Goal: Ask a question

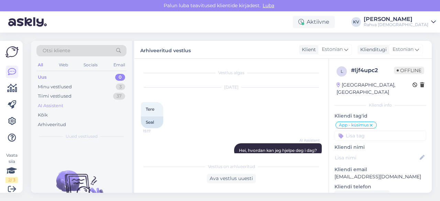
scroll to position [457, 0]
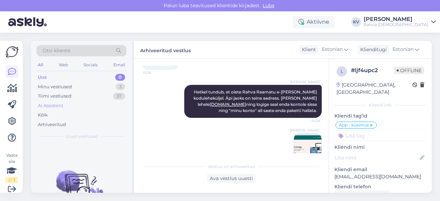
click at [52, 101] on div "AI Assistent" at bounding box center [81, 106] width 90 height 10
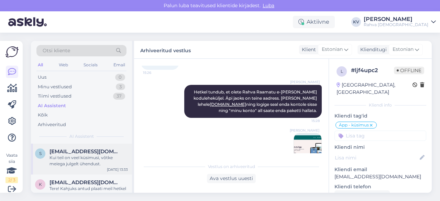
click at [92, 155] on div "Kui teil on veel küsimusi, võtke meiega julgelt ühendust." at bounding box center [88, 161] width 78 height 12
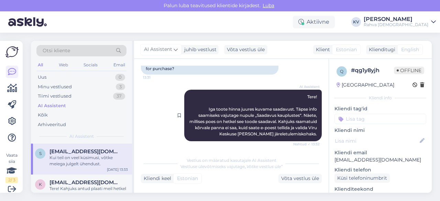
scroll to position [137, 0]
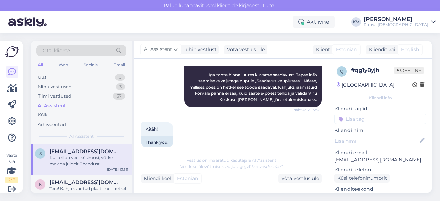
click at [345, 117] on input at bounding box center [380, 119] width 92 height 10
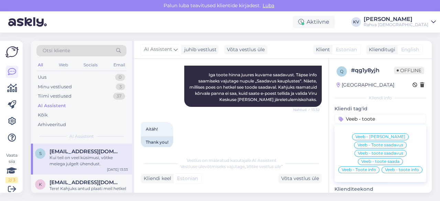
type input "Veeb - toote"
click at [370, 143] on span "Veeb - Toote saadavus" at bounding box center [380, 145] width 46 height 4
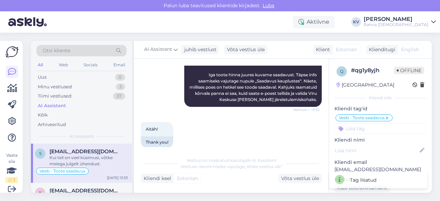
click at [369, 130] on input at bounding box center [380, 128] width 92 height 10
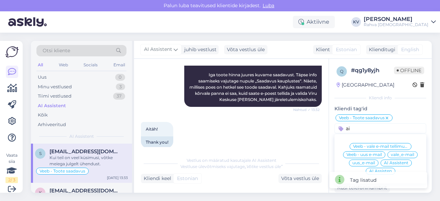
type input "ai"
click at [396, 161] on span "AI Assistent" at bounding box center [396, 163] width 24 height 4
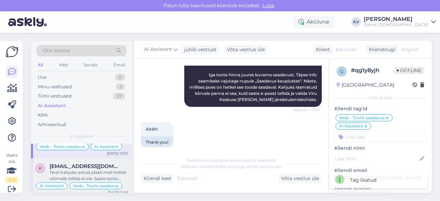
scroll to position [34, 0]
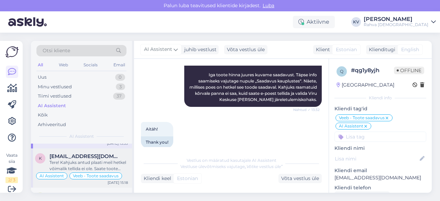
click at [72, 158] on span "[EMAIL_ADDRESS][DOMAIN_NAME]" at bounding box center [84, 156] width 71 height 6
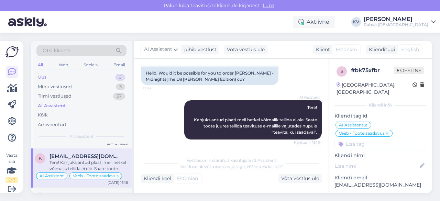
click at [56, 80] on div "Uus 0" at bounding box center [81, 77] width 90 height 10
